Goal: Transaction & Acquisition: Obtain resource

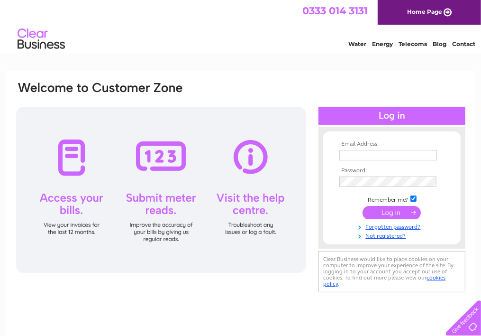
type input "linda.fisher@vqc.uk.com"
click at [386, 212] on input "submit" at bounding box center [392, 212] width 58 height 13
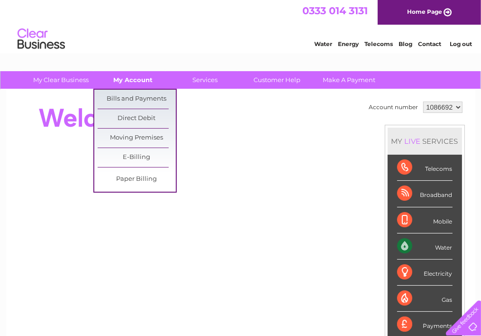
click at [122, 82] on link "My Account" at bounding box center [133, 80] width 78 height 18
click at [123, 99] on link "Bills and Payments" at bounding box center [137, 99] width 78 height 19
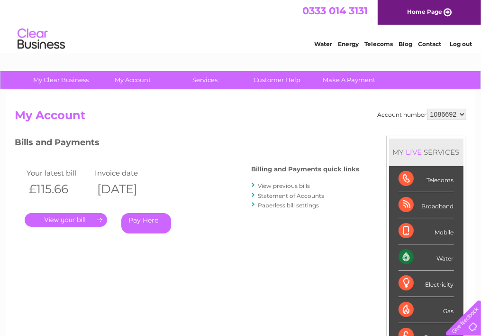
click at [92, 218] on link "." at bounding box center [66, 220] width 82 height 14
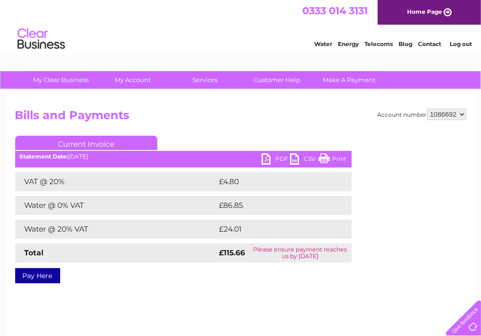
click at [277, 156] on link "PDF" at bounding box center [276, 160] width 28 height 14
click at [461, 115] on select "1086692 1147362" at bounding box center [446, 114] width 39 height 11
select select "1147362"
click at [427, 109] on select "1086692 1147362" at bounding box center [446, 114] width 39 height 11
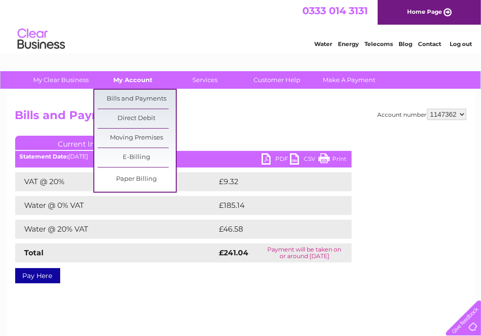
click at [142, 82] on link "My Account" at bounding box center [133, 80] width 78 height 18
click at [151, 98] on link "Bills and Payments" at bounding box center [137, 99] width 78 height 19
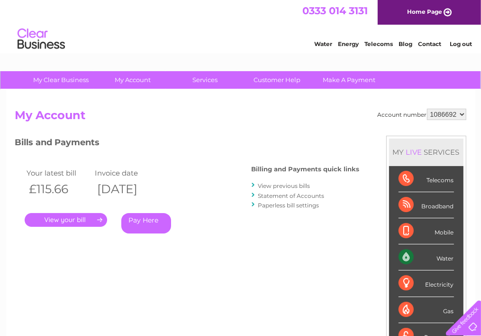
click at [461, 113] on select "1086692 1147362" at bounding box center [446, 114] width 39 height 11
select select "1147362"
click at [427, 109] on select "1086692 1147362" at bounding box center [446, 114] width 39 height 11
click at [451, 138] on div "MY LIVE SERVICES Telecoms Broadband Mobile Water Electricity Gas Payments" at bounding box center [426, 244] width 80 height 216
click at [379, 128] on div "Account number 1086692 1147362 My Account MY LIVE SERVICES Telecoms Broadband M…" at bounding box center [240, 251] width 451 height 285
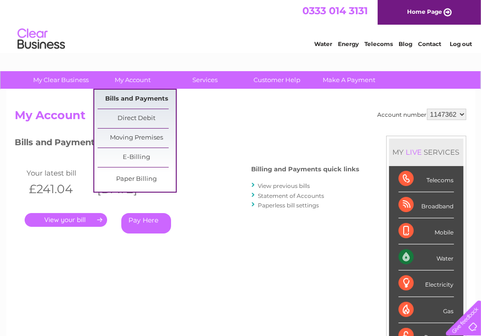
click at [137, 97] on link "Bills and Payments" at bounding box center [137, 99] width 78 height 19
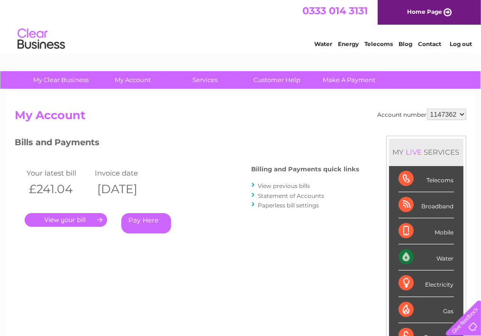
click at [79, 219] on link "." at bounding box center [66, 220] width 82 height 14
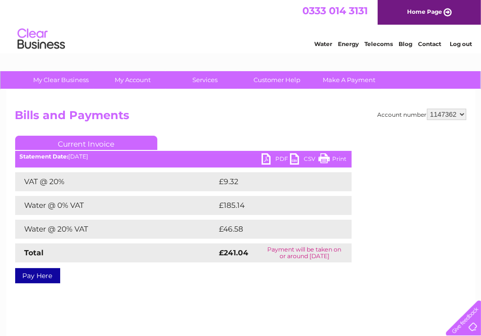
click at [282, 158] on link "PDF" at bounding box center [276, 160] width 28 height 14
